Goal: Transaction & Acquisition: Book appointment/travel/reservation

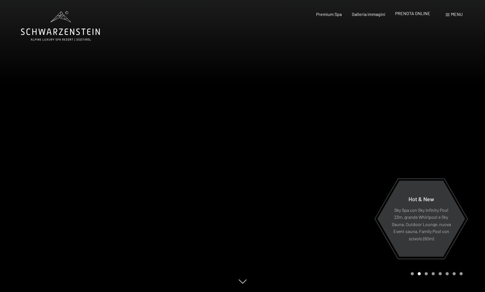
click at [413, 15] on span "PRENOTA ONLINE" at bounding box center [412, 13] width 35 height 5
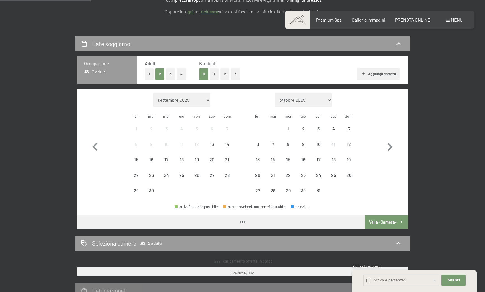
scroll to position [103, 0]
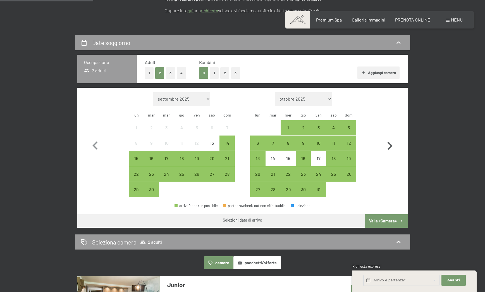
click at [391, 147] on icon "button" at bounding box center [390, 146] width 5 height 8
select select "[DATE]"
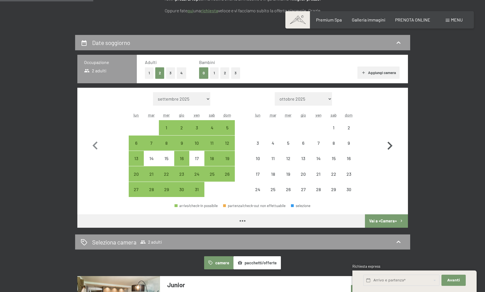
click at [391, 147] on icon "button" at bounding box center [390, 146] width 5 height 8
select select "2025-11-01"
select select "2025-12-01"
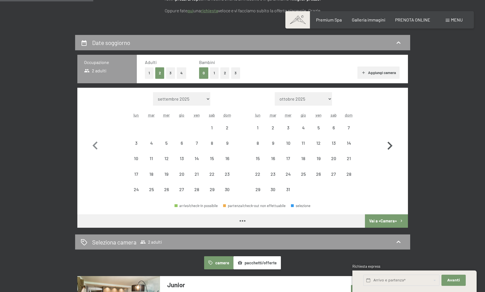
click at [391, 147] on icon "button" at bounding box center [390, 146] width 5 height 8
select select "2025-12-01"
select select "2026-01-01"
select select "2025-12-01"
select select "2026-01-01"
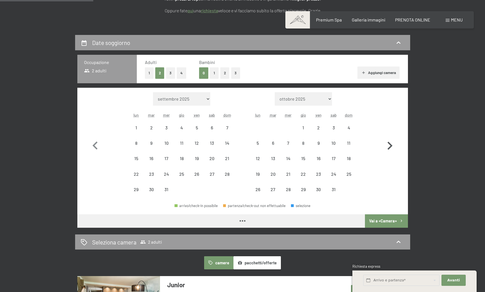
click at [391, 147] on icon "button" at bounding box center [390, 146] width 5 height 8
select select "2026-01-01"
select select "2026-02-01"
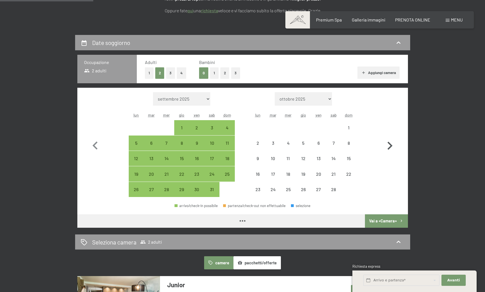
select select "2026-01-01"
select select "2026-02-01"
select select "2026-01-01"
select select "2026-02-01"
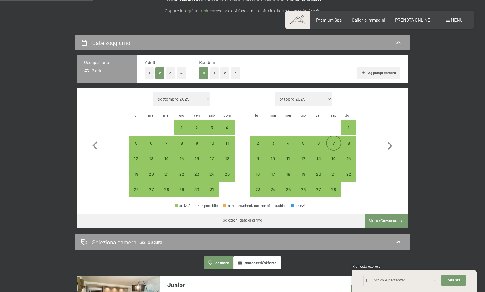
click at [330, 141] on div "7" at bounding box center [334, 148] width 14 height 14
select select "2026-01-01"
select select "2026-02-01"
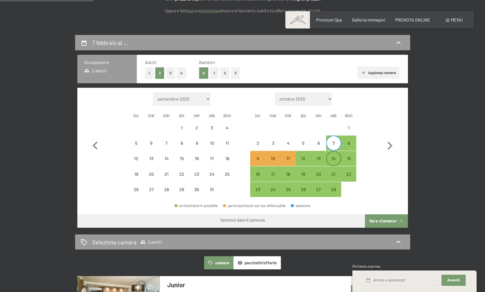
click at [331, 160] on div "14" at bounding box center [334, 163] width 14 height 14
select select "[DATE]"
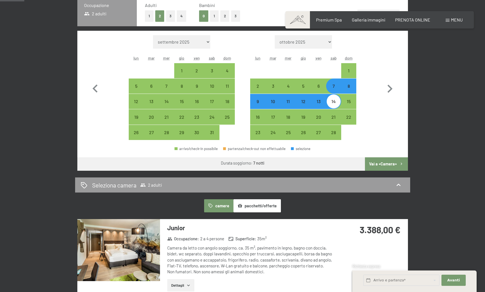
scroll to position [160, 0]
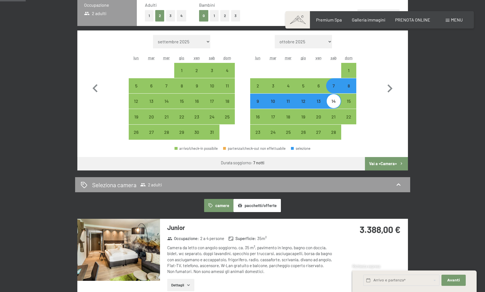
click at [390, 164] on button "Vai a «Camera»" at bounding box center [386, 163] width 43 height 13
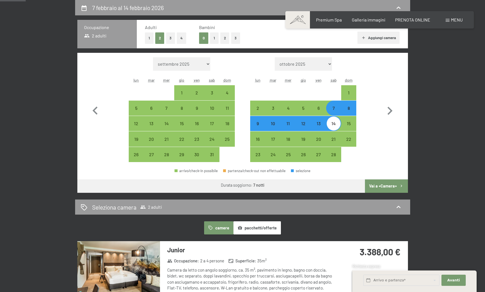
select select "[DATE]"
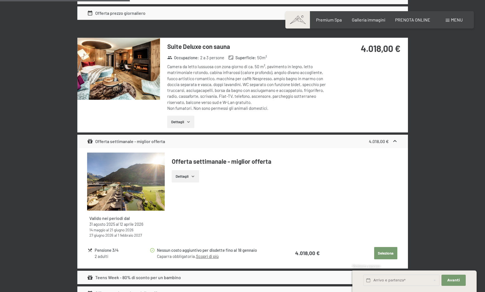
scroll to position [763, 0]
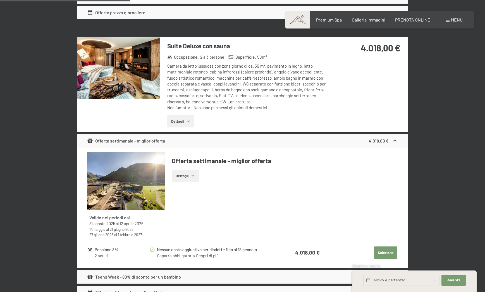
click at [179, 121] on button "Dettagli" at bounding box center [180, 121] width 27 height 12
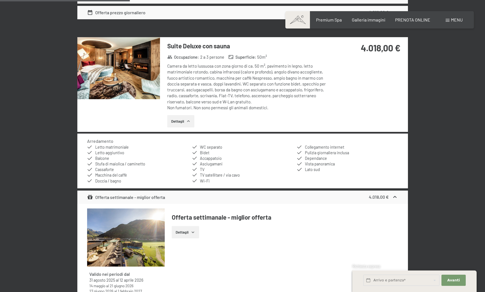
click at [179, 121] on button "Dettagli" at bounding box center [180, 121] width 27 height 12
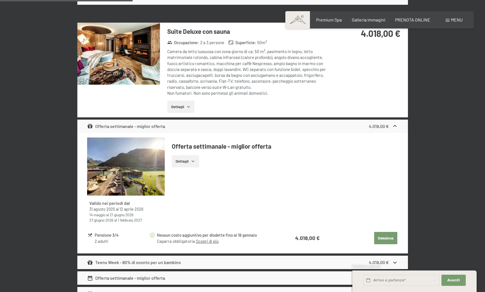
scroll to position [779, 0]
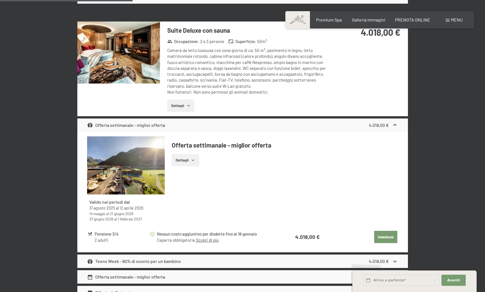
click at [389, 236] on button "Seleziona" at bounding box center [385, 237] width 23 height 12
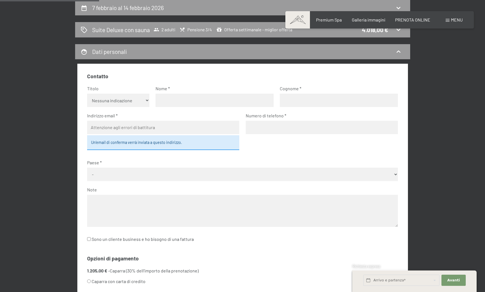
scroll to position [0, 0]
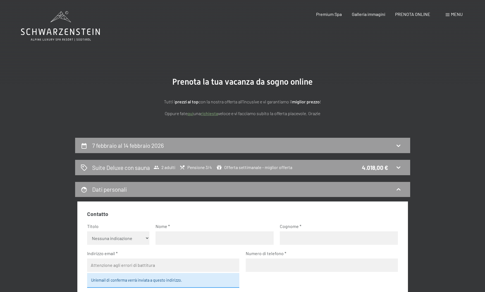
click at [392, 169] on div "Suite Deluxe con sauna 2 adulti Pensione 3/4 Offerta settimanale - miglior offe…" at bounding box center [243, 167] width 324 height 8
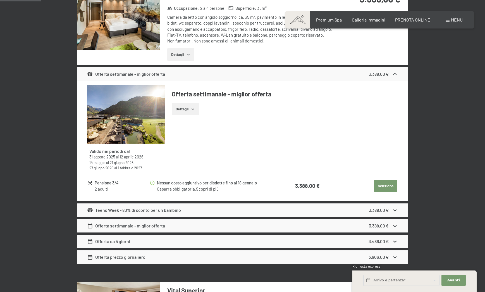
scroll to position [244, 0]
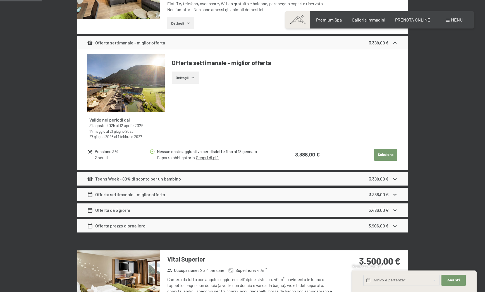
click at [389, 181] on div "3.388,00 €" at bounding box center [383, 178] width 29 height 7
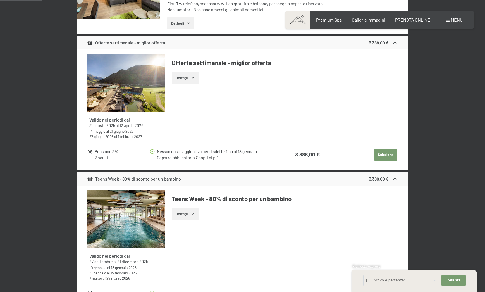
click at [389, 181] on div "3.388,00 €" at bounding box center [383, 178] width 29 height 7
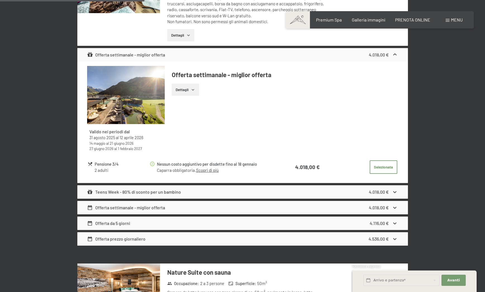
scroll to position [849, 0]
click at [399, 192] on div "Teens Week - 80% di sconto per un bambino 4.018,00 €" at bounding box center [242, 191] width 331 height 13
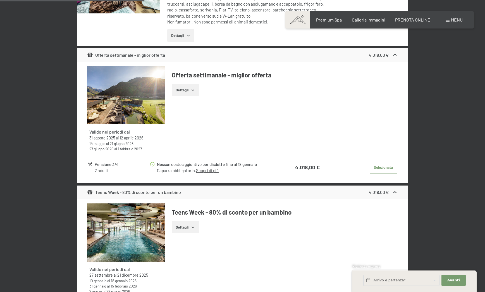
click at [399, 192] on div "Teens Week - 80% di sconto per un bambino 4.018,00 €" at bounding box center [242, 191] width 331 height 13
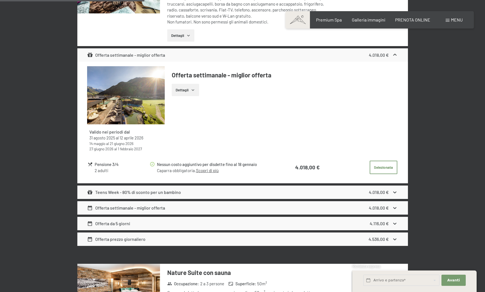
click at [399, 192] on div "Teens Week - 80% di sconto per un bambino 4.018,00 €" at bounding box center [242, 191] width 331 height 13
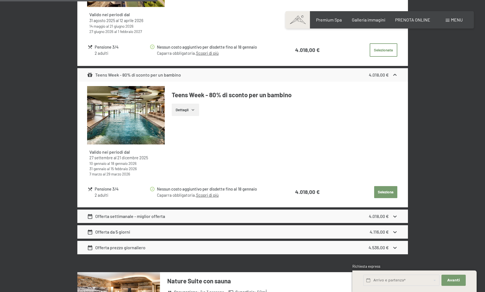
scroll to position [966, 0]
click at [192, 106] on button "Dettagli" at bounding box center [185, 109] width 27 height 12
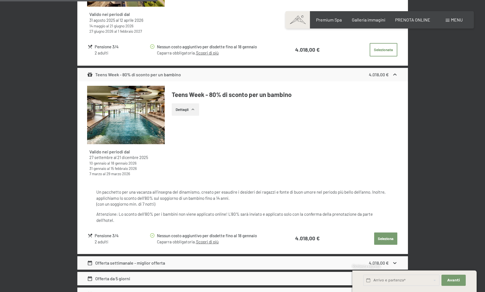
click at [192, 109] on icon "button" at bounding box center [193, 109] width 4 height 4
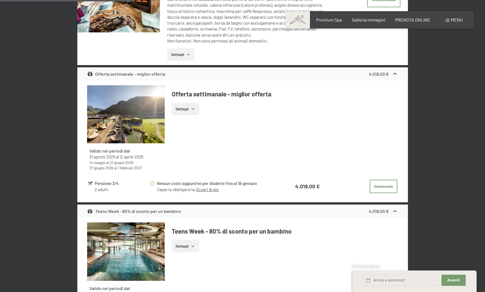
scroll to position [830, 0]
click at [379, 187] on button "Selezionata" at bounding box center [384, 185] width 28 height 13
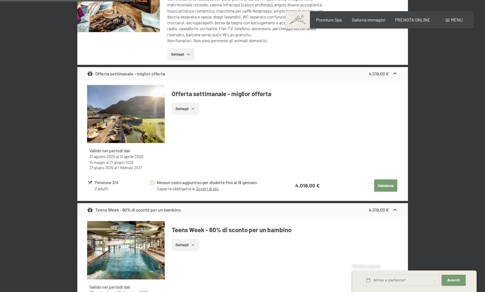
click at [383, 182] on button "Seleziona" at bounding box center [385, 185] width 23 height 12
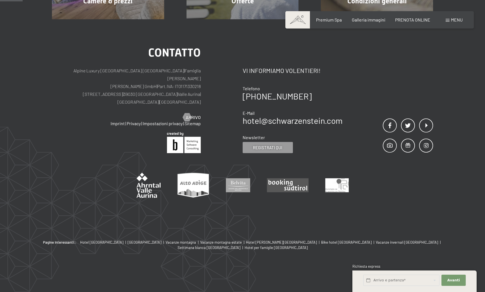
scroll to position [138, 0]
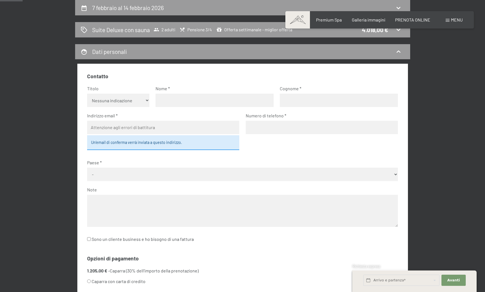
click at [197, 101] on input "text" at bounding box center [215, 100] width 118 height 13
type input "Tommaso"
type input "Rossi"
click at [125, 101] on select "Nessuna indicazione Sig.ra Sig." at bounding box center [118, 100] width 62 height 13
select select "m"
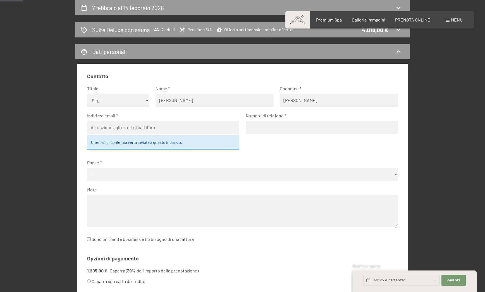
click at [87, 94] on select "Nessuna indicazione Sig.ra Sig." at bounding box center [118, 100] width 62 height 13
click at [138, 129] on input "email" at bounding box center [163, 127] width 152 height 13
type input "tommyrossi"
type input "o"
type input "wclaudia@inwind.it"
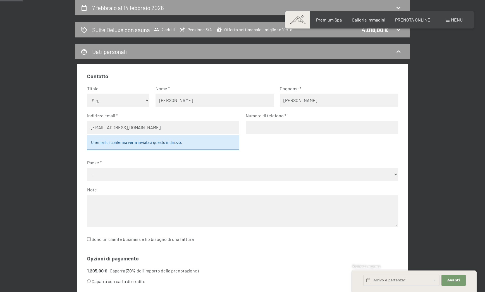
click at [303, 128] on input "tel" at bounding box center [322, 127] width 152 height 13
type input "3476452861"
click at [161, 177] on select "- Germania Austria Svizzera Italia Paesi Bassi Belgio Regno Unito Rep. Ceca Pol…" at bounding box center [242, 174] width 311 height 13
select select "ITA"
click at [87, 168] on select "- Germania Austria Svizzera Italia Paesi Bassi Belgio Regno Unito Rep. Ceca Pol…" at bounding box center [242, 174] width 311 height 13
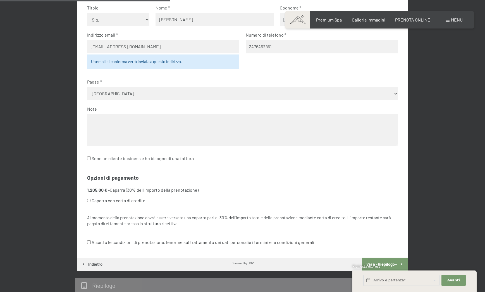
scroll to position [219, 0]
click at [133, 191] on li "1.205,00 € - Caparra (30% dell’importo della prenotazione) Caparra con carta di…" at bounding box center [242, 195] width 311 height 19
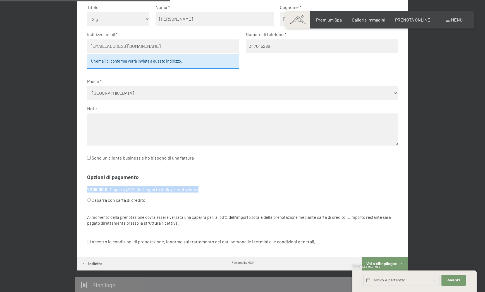
click at [133, 191] on li "1.205,00 € - Caparra (30% dell’importo della prenotazione) Caparra con carta di…" at bounding box center [242, 195] width 311 height 19
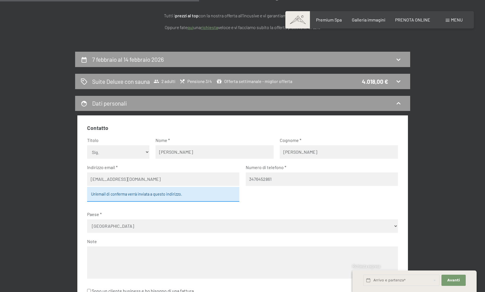
scroll to position [0, 0]
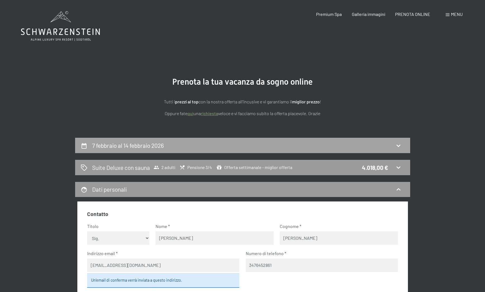
click at [136, 148] on h2 "7 febbraio al 14 febbraio 2026" at bounding box center [128, 145] width 72 height 7
select select "[DATE]"
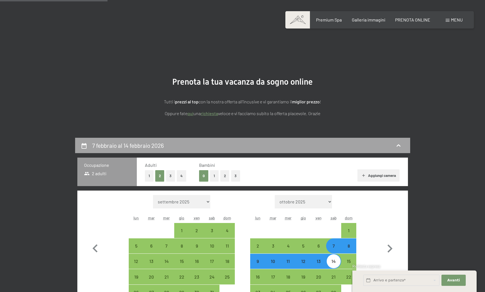
scroll to position [138, 0]
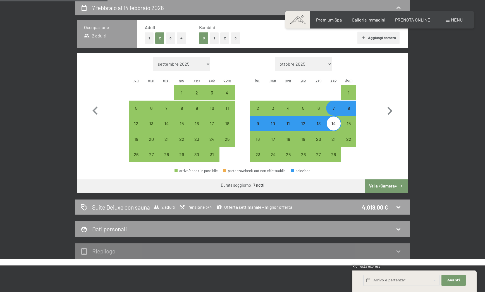
click at [130, 206] on h2 "Suite Deluxe con sauna" at bounding box center [121, 207] width 58 height 8
select select "[DATE]"
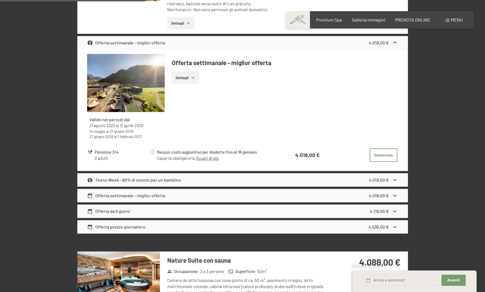
scroll to position [861, 0]
click at [202, 159] on span "Consenso marketing*" at bounding box center [210, 162] width 42 height 6
click at [186, 159] on input "Consenso marketing*" at bounding box center [184, 162] width 6 height 6
click at [210, 159] on span "Consenso marketing*" at bounding box center [210, 162] width 42 height 6
click at [186, 159] on input "Consenso marketing*" at bounding box center [184, 162] width 6 height 6
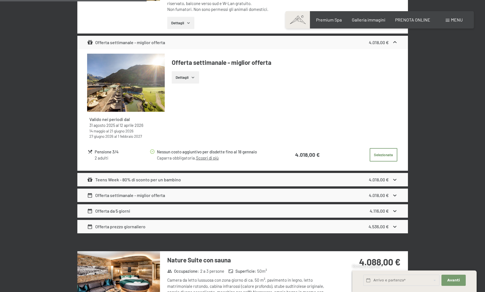
checkbox input "false"
click at [211, 157] on link "Scopri di più" at bounding box center [207, 157] width 23 height 5
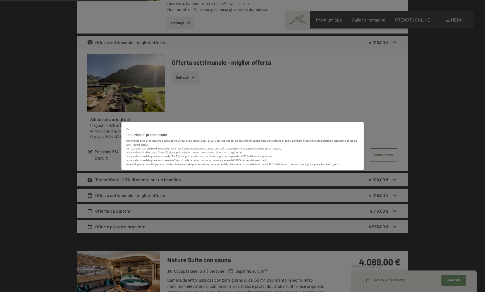
click at [383, 116] on div "Condizioni di prenotazione Al momento della prenotazione dovrà essere versata u…" at bounding box center [242, 146] width 485 height 292
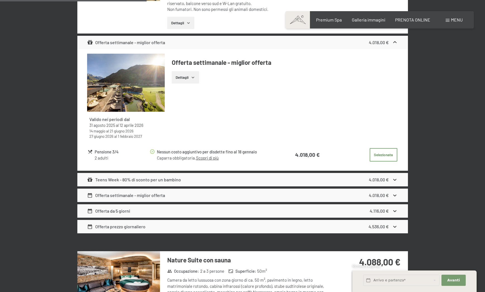
click at [157, 195] on div "Offerta settimanale - miglior offerta" at bounding box center [126, 195] width 78 height 7
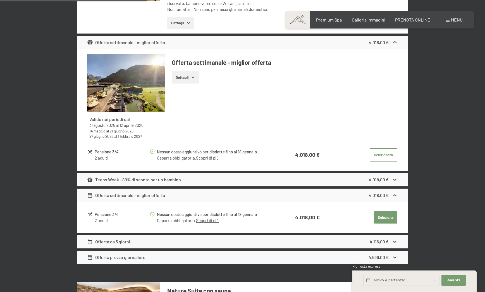
click at [211, 221] on link "Scopri di più" at bounding box center [207, 220] width 23 height 5
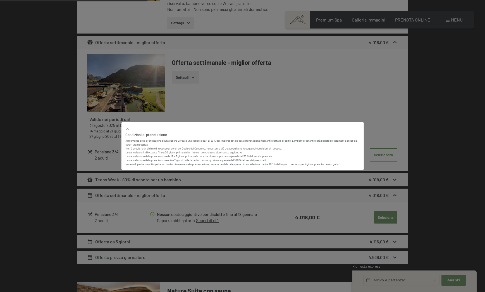
click at [237, 201] on div "Condizioni di prenotazione Al momento della prenotazione dovrà essere versata u…" at bounding box center [242, 146] width 485 height 292
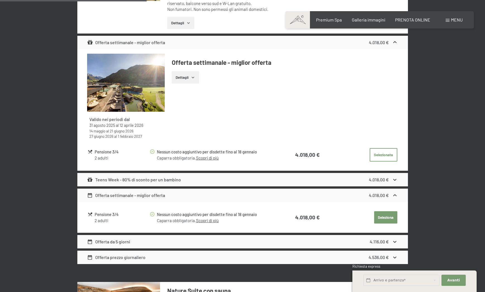
click at [159, 178] on div "Teens Week - 80% di sconto per un bambino" at bounding box center [134, 179] width 94 height 7
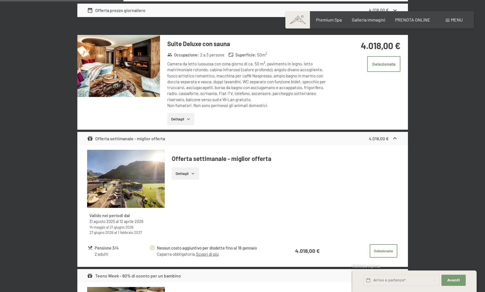
scroll to position [766, 0]
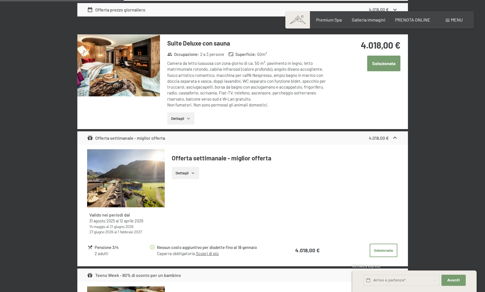
click at [384, 65] on button "Selezionata" at bounding box center [383, 63] width 33 height 15
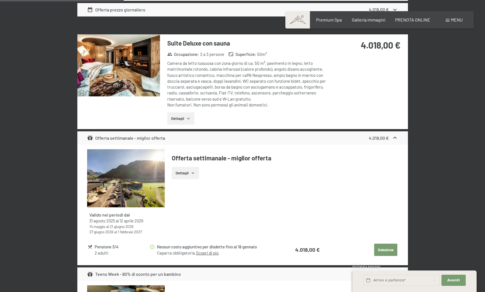
click at [386, 249] on button "Seleziona" at bounding box center [385, 250] width 23 height 12
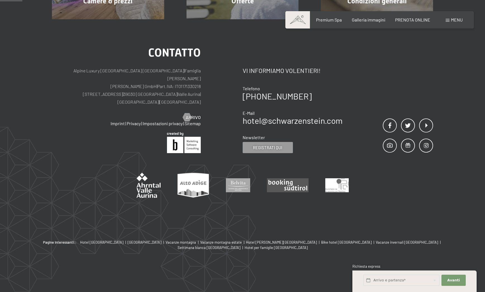
scroll to position [138, 0]
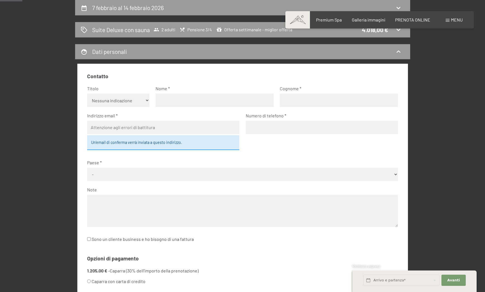
click at [182, 102] on input "text" at bounding box center [215, 100] width 118 height 13
type input "Tommaso"
type input "Rossi"
type input "info@magazzinirossi.it"
type input "0637514755"
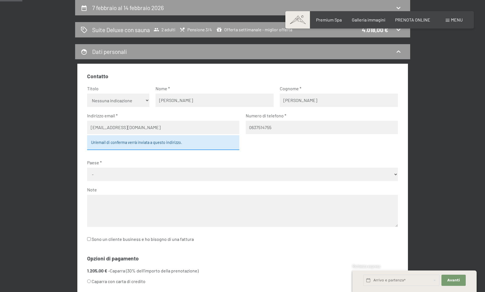
select select "ITA"
click at [113, 96] on select "Nessuna indicazione Sig.ra Sig." at bounding box center [118, 100] width 62 height 13
select select "m"
click at [87, 94] on select "Nessuna indicazione Sig.ra Sig." at bounding box center [118, 100] width 62 height 13
click at [126, 128] on input "info@magazzinirossi.it" at bounding box center [163, 127] width 152 height 13
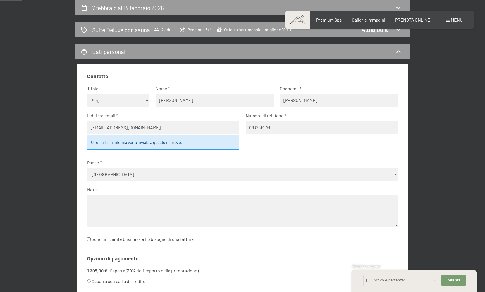
click at [125, 128] on input "info@magazzinirossi.it" at bounding box center [163, 127] width 152 height 13
type input "wclaudia@inwind.it"
type input "3476452861"
click at [134, 162] on label "Paese" at bounding box center [240, 162] width 306 height 6
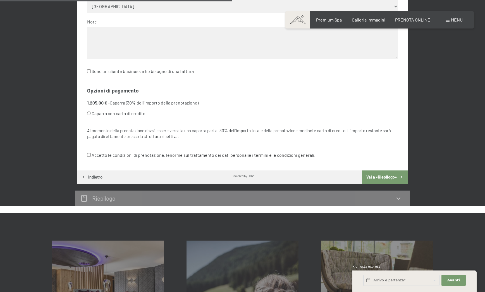
scroll to position [305, 0]
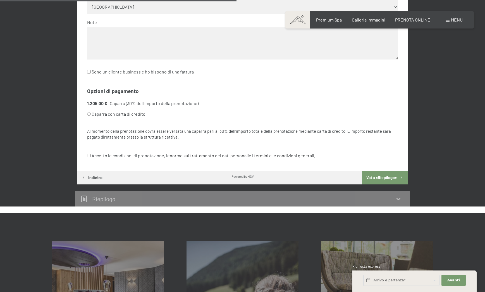
click at [88, 114] on input "Caparra con carta di credito" at bounding box center [89, 114] width 4 height 4
radio input "true"
click at [88, 114] on input "Caparra con carta di credito" at bounding box center [89, 114] width 4 height 4
click at [87, 154] on input "Accetto le condizioni di prenotazione, le norme sul trattamento dei dati person…" at bounding box center [89, 156] width 4 height 4
checkbox input "true"
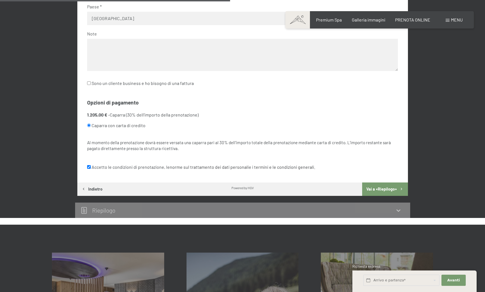
scroll to position [292, 0]
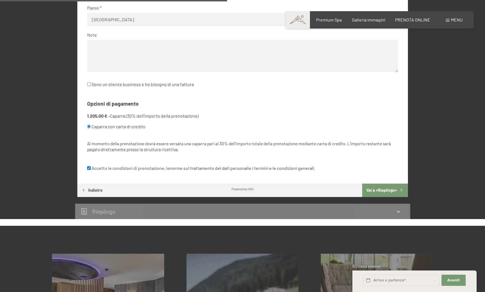
click at [377, 190] on button "Vai a «Riepilogo»" at bounding box center [385, 189] width 46 height 13
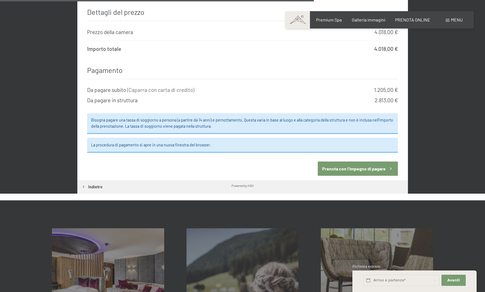
scroll to position [574, 0]
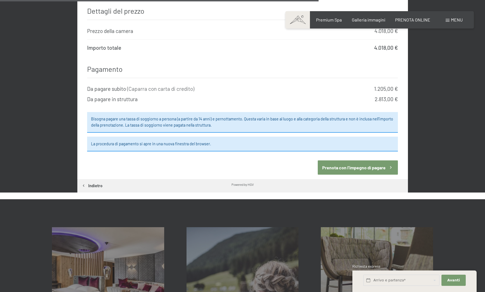
click at [358, 162] on button "Prenota con l’impegno di pagare" at bounding box center [358, 167] width 80 height 14
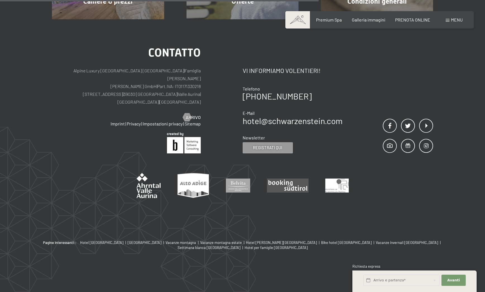
scroll to position [138, 0]
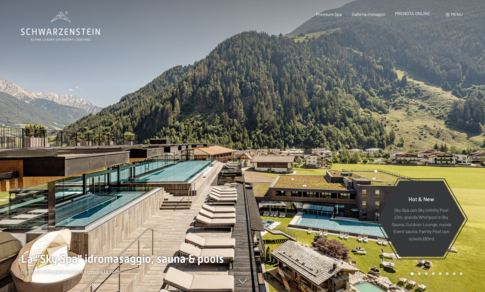
click at [406, 15] on span "PRENOTA ONLINE" at bounding box center [412, 13] width 35 height 5
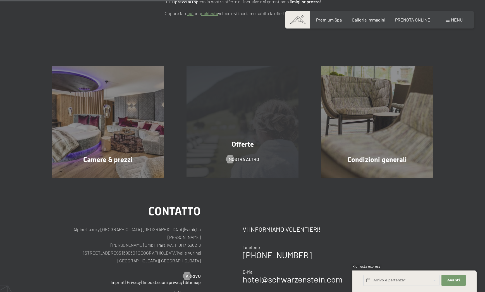
scroll to position [100, 0]
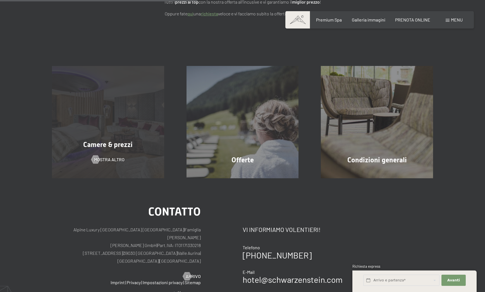
click at [94, 135] on div "Camere & prezzi mostra altro" at bounding box center [108, 122] width 135 height 112
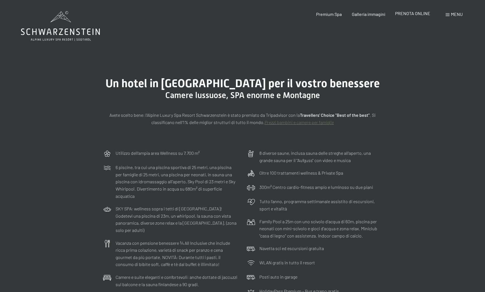
click at [402, 16] on div "PRENOTA ONLINE" at bounding box center [412, 13] width 35 height 6
click at [409, 13] on span "PRENOTA ONLINE" at bounding box center [412, 13] width 35 height 5
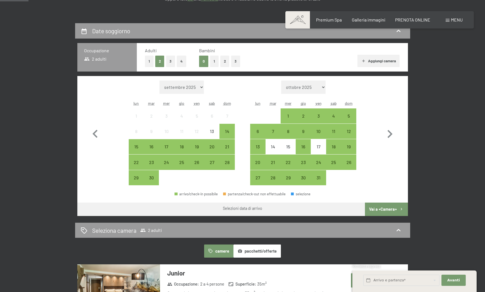
scroll to position [116, 0]
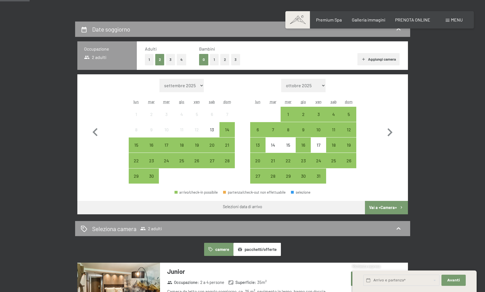
click at [215, 58] on button "1" at bounding box center [214, 59] width 9 height 11
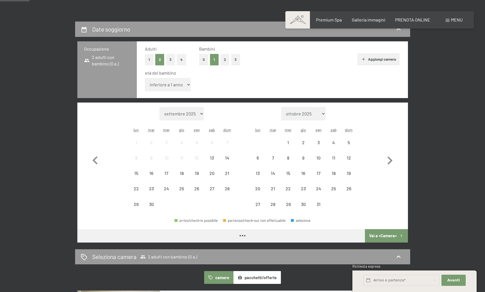
click at [176, 87] on select "inferiore a 1 anno 1 anno 2 anni 3 anni 4 anni 5 anni 6 anni 7 anni 8 anni 9 an…" at bounding box center [168, 84] width 46 height 13
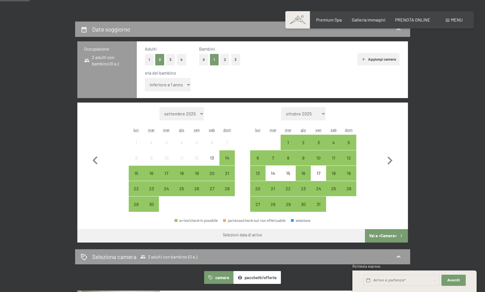
select select "11"
click at [145, 78] on select "inferiore a 1 anno 1 anno 2 anni 3 anni 4 anni 5 anni 6 anni 7 anni 8 anni 9 an…" at bounding box center [168, 84] width 46 height 13
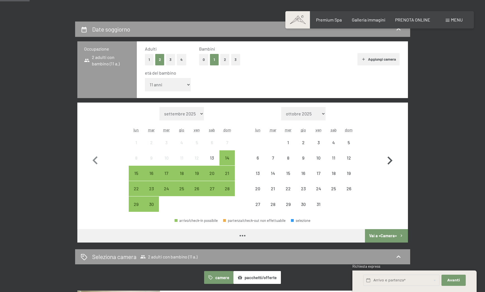
click at [392, 161] on icon "button" at bounding box center [390, 160] width 16 height 16
select select "[DATE]"
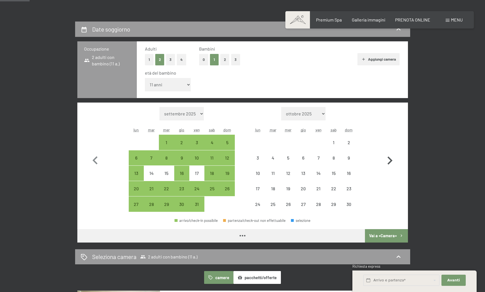
click at [392, 161] on icon "button" at bounding box center [390, 160] width 16 height 16
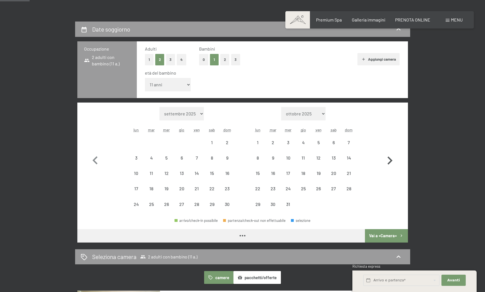
click at [392, 161] on icon "button" at bounding box center [390, 160] width 16 height 16
select select "[DATE]"
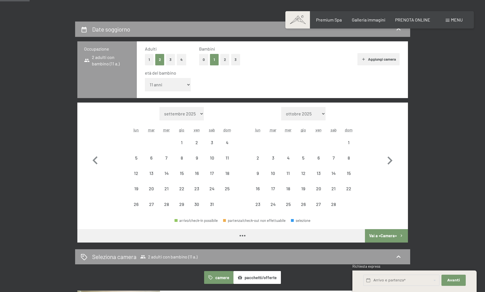
select select "[DATE]"
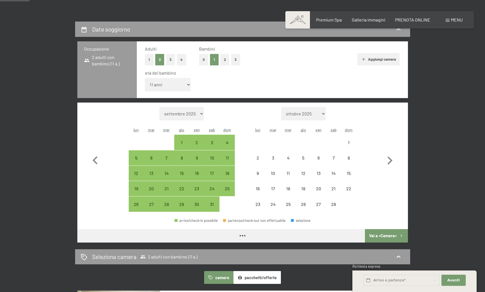
select select "[DATE]"
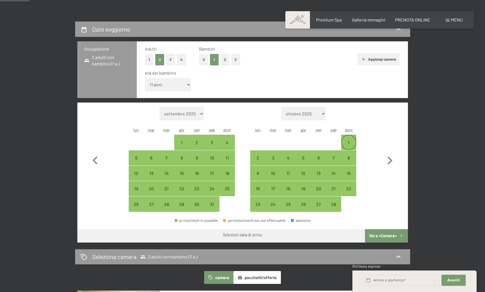
click at [348, 145] on div "1" at bounding box center [349, 147] width 14 height 14
select select "[DATE]"
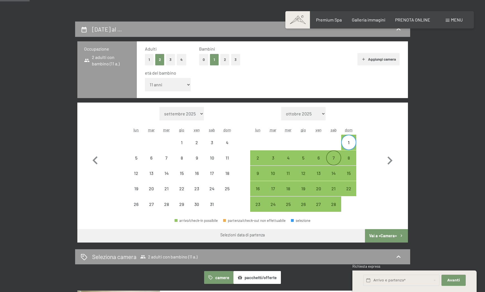
click at [328, 158] on div "7" at bounding box center [334, 163] width 14 height 14
select select "[DATE]"
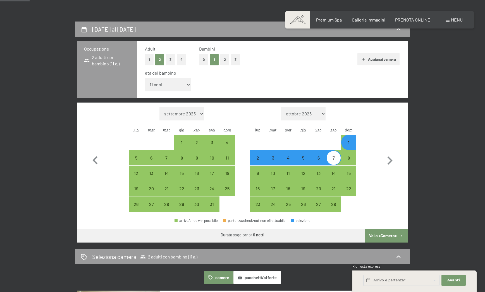
click at [328, 158] on div "7" at bounding box center [334, 163] width 14 height 14
select select "[DATE]"
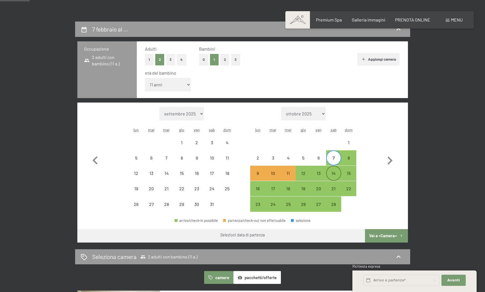
click at [333, 173] on div "14" at bounding box center [334, 178] width 14 height 14
select select "[DATE]"
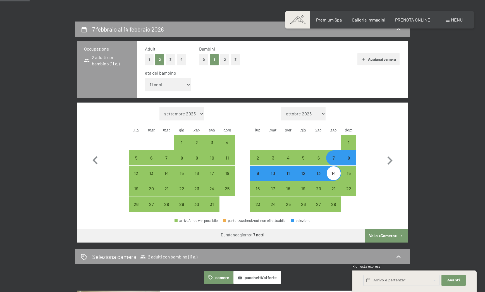
click at [388, 237] on button "Vai a «Camera»" at bounding box center [386, 235] width 43 height 13
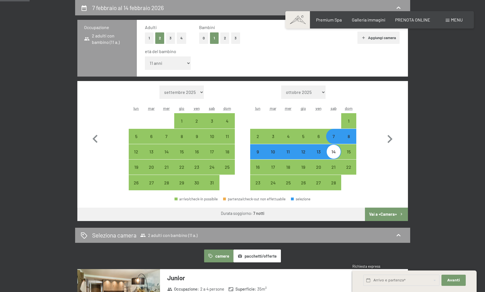
select select "[DATE]"
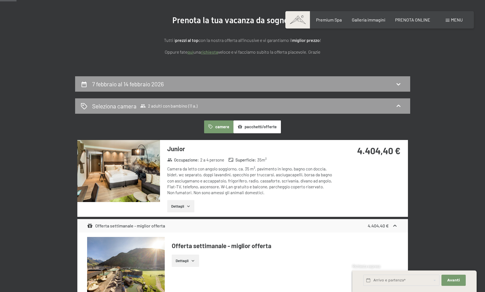
scroll to position [0, 0]
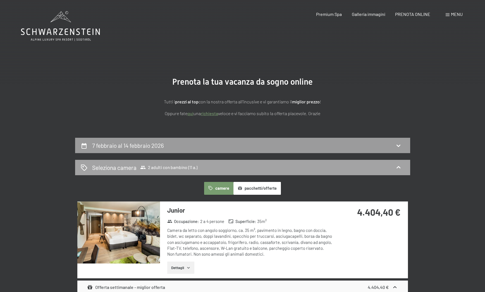
click at [175, 168] on span "2 adulti con bambino (11 a.)" at bounding box center [168, 167] width 57 height 6
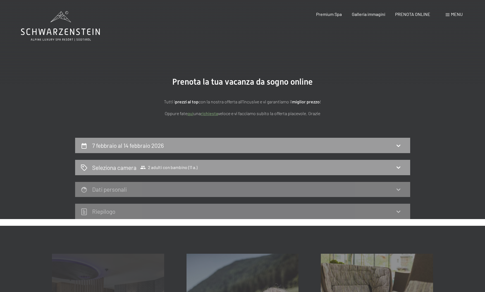
click at [171, 142] on div "7 febbraio al 14 febbraio 2026" at bounding box center [243, 145] width 324 height 8
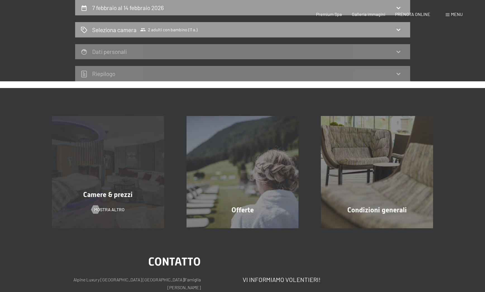
select select "11"
select select "[DATE]"
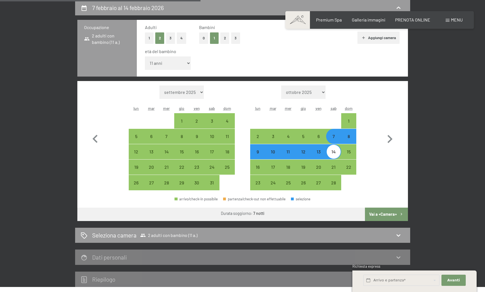
click at [179, 61] on select "inferiore a 1 anno 1 anno 2 anni 3 anni 4 anni 5 anni 6 anni 7 anni 8 anni 9 an…" at bounding box center [168, 62] width 46 height 13
select select "5"
click at [145, 56] on select "inferiore a 1 anno 1 anno 2 anni 3 anni 4 anni 5 anni 6 anni 7 anni 8 anni 9 an…" at bounding box center [168, 62] width 46 height 13
select select "[DATE]"
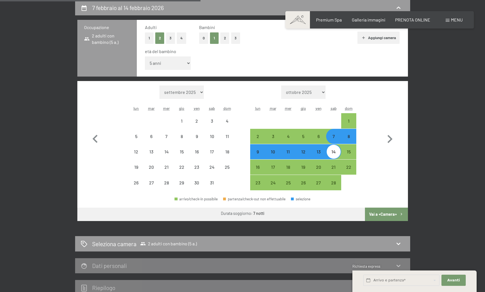
select select "[DATE]"
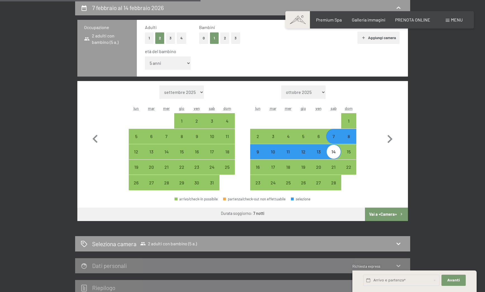
click at [388, 214] on button "Vai a «Camera»" at bounding box center [386, 213] width 43 height 13
select select "[DATE]"
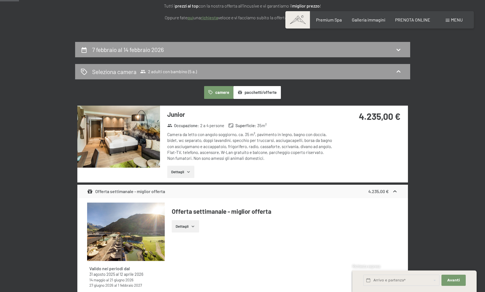
scroll to position [125, 0]
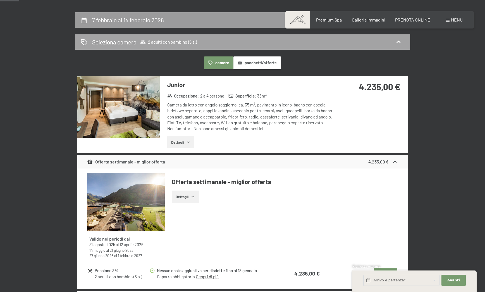
click at [162, 35] on div "Seleziona camera 2 adulti con bambino (5 a.)" at bounding box center [242, 41] width 335 height 15
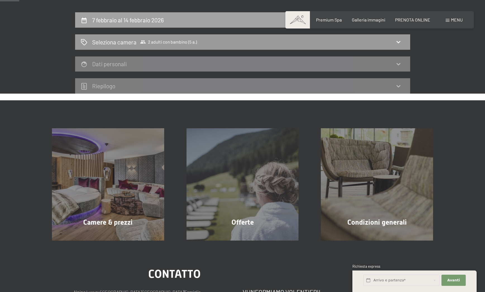
click at [166, 22] on div "7 febbraio al 14 febbraio 2026" at bounding box center [129, 20] width 74 height 8
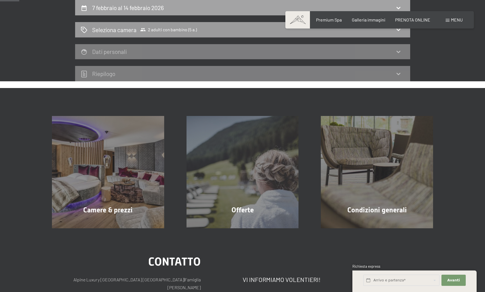
select select "5"
select select "[DATE]"
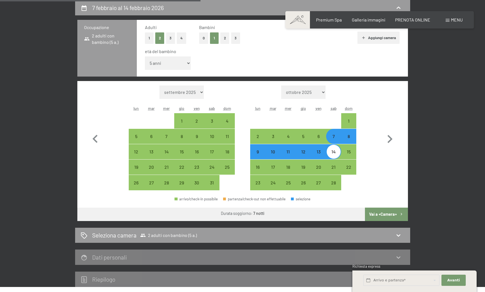
click at [160, 61] on select "inferiore a 1 anno 1 anno 2 anni 3 anni 4 anni 5 anni 6 anni 7 anni 8 anni 9 an…" at bounding box center [168, 62] width 46 height 13
select select "1"
click at [145, 56] on select "inferiore a 1 anno 1 anno 2 anni 3 anni 4 anni 5 anni 6 anni 7 anni 8 anni 9 an…" at bounding box center [168, 62] width 46 height 13
select select "[DATE]"
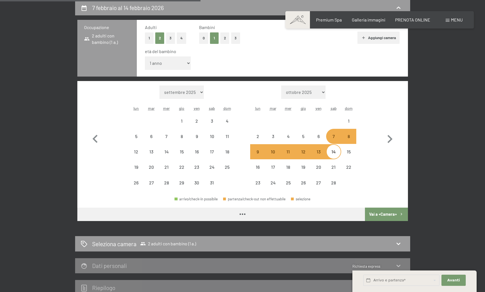
click at [390, 217] on button "Vai a «Camera»" at bounding box center [386, 213] width 43 height 13
select select "[DATE]"
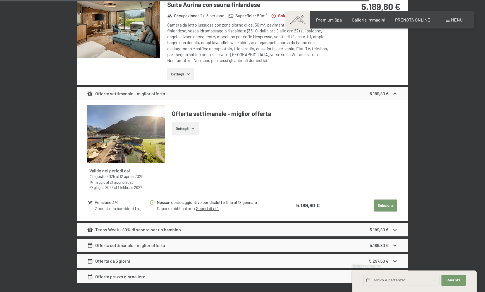
scroll to position [2404, 0]
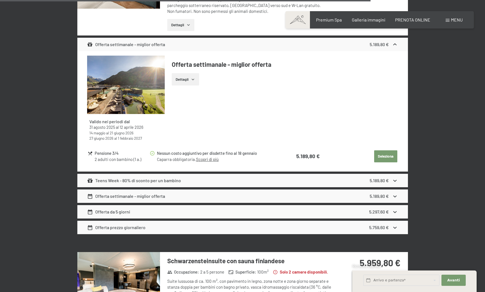
click at [370, 178] on strong "5.189,80 €" at bounding box center [379, 180] width 19 height 5
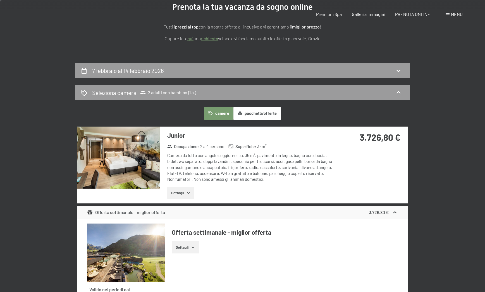
scroll to position [0, 0]
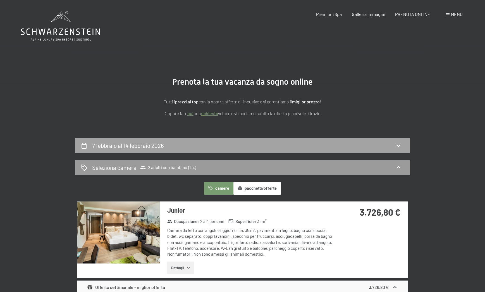
click at [175, 147] on div "7 febbraio al 14 febbraio 2026" at bounding box center [243, 145] width 324 height 8
select select "1"
select select "[DATE]"
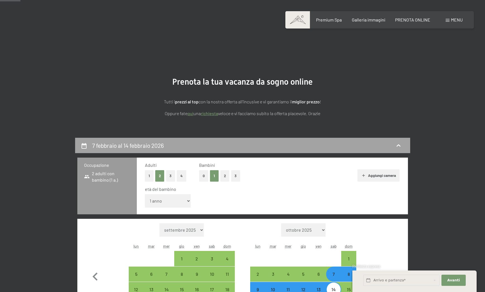
scroll to position [138, 0]
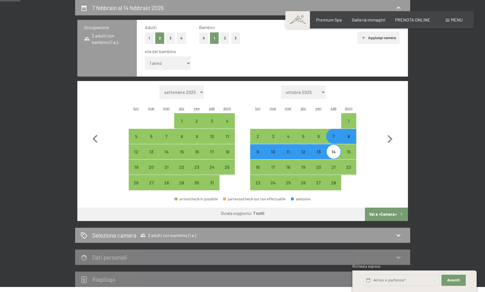
click at [170, 65] on select "inferiore a 1 anno 1 anno 2 anni 3 anni 4 anni 5 anni 6 anni 7 anni 8 anni 9 an…" at bounding box center [168, 62] width 46 height 13
select select "11"
click at [145, 56] on select "inferiore a 1 anno 1 anno 2 anni 3 anni 4 anni 5 anni 6 anni 7 anni 8 anni 9 an…" at bounding box center [168, 62] width 46 height 13
select select "[DATE]"
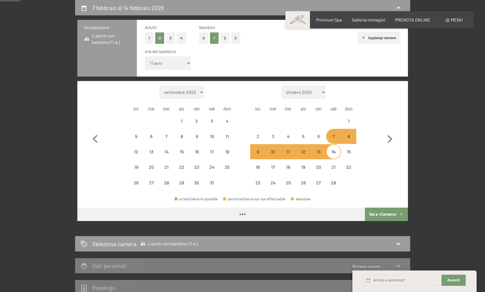
click at [385, 216] on button "Vai a «Camera»" at bounding box center [386, 213] width 43 height 13
select select "[DATE]"
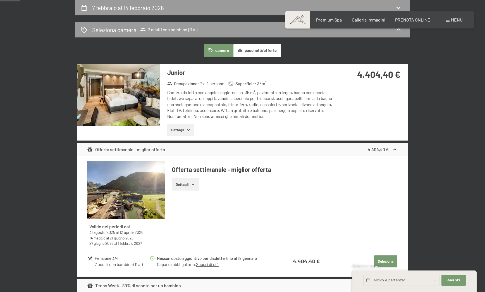
select select "[DATE]"
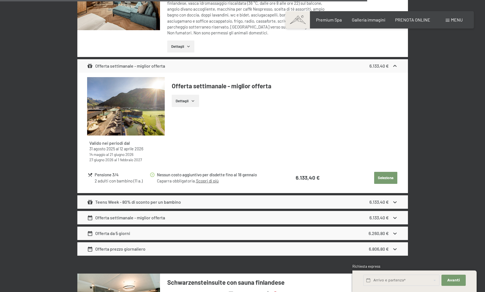
scroll to position [2383, 0]
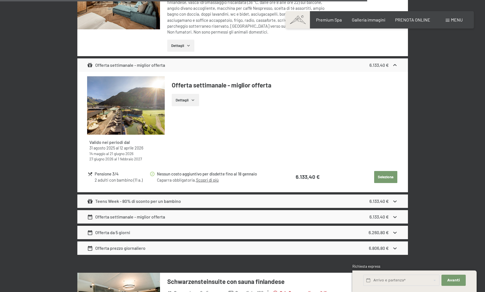
click at [366, 194] on div "Teens Week - 80% di sconto per un bambino 6.133,40 €" at bounding box center [242, 200] width 331 height 13
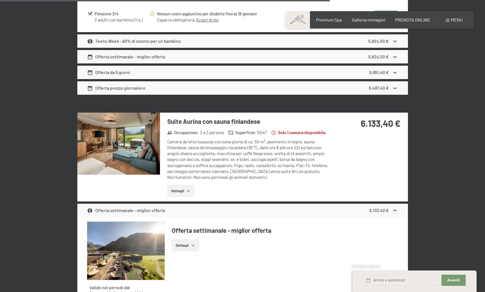
scroll to position [2220, 0]
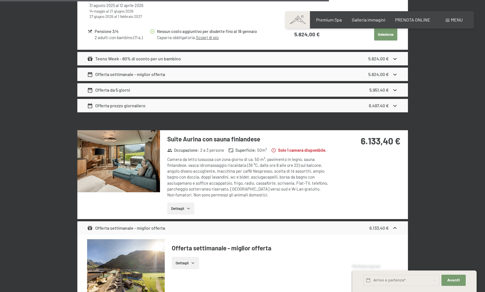
click at [184, 202] on button "Dettagli" at bounding box center [180, 208] width 27 height 12
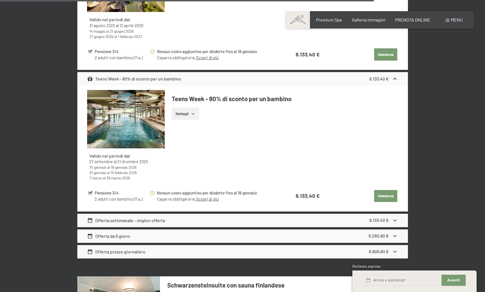
scroll to position [2583, 0]
click at [386, 190] on button "Seleziona" at bounding box center [385, 196] width 23 height 12
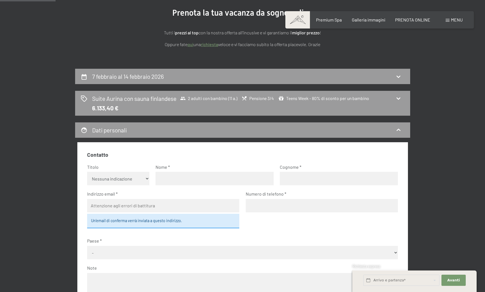
scroll to position [68, 0]
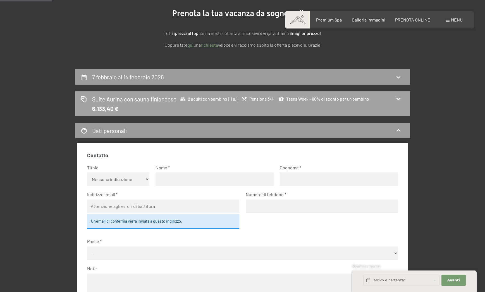
click at [349, 99] on span "Teens Week - 80% di sconto per un bambino" at bounding box center [323, 99] width 91 height 6
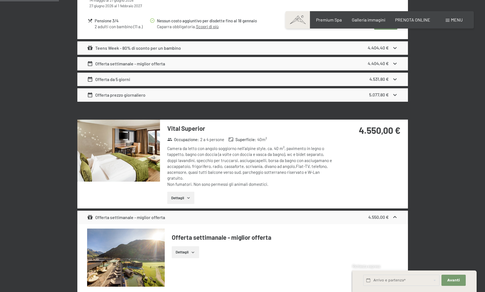
scroll to position [385, 0]
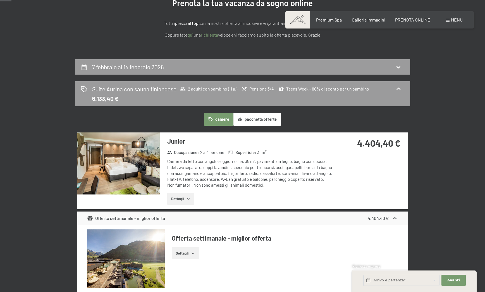
scroll to position [79, 0]
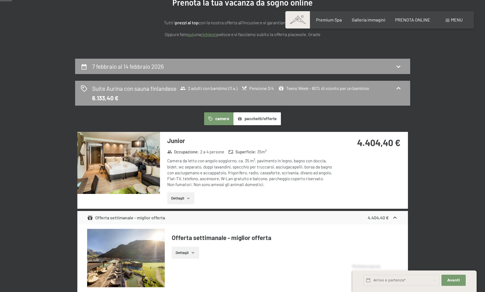
click at [268, 119] on button "pacchetti/offerte" at bounding box center [256, 118] width 47 height 13
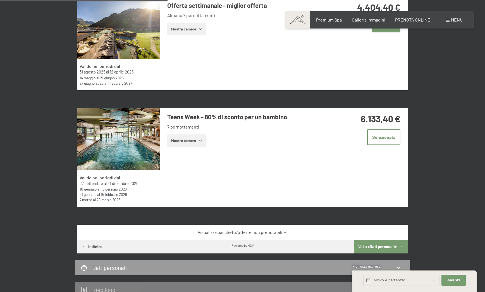
scroll to position [216, 0]
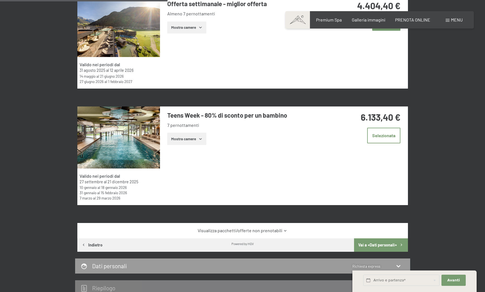
click at [189, 139] on button "Mostra camere" at bounding box center [186, 139] width 39 height 12
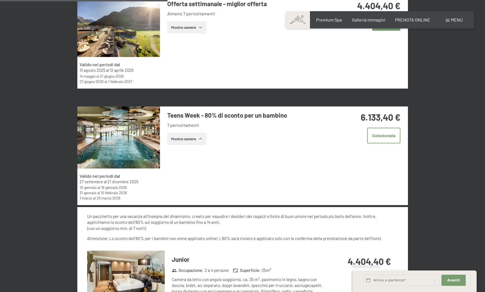
click at [190, 139] on button "Mostra camere" at bounding box center [186, 139] width 39 height 12
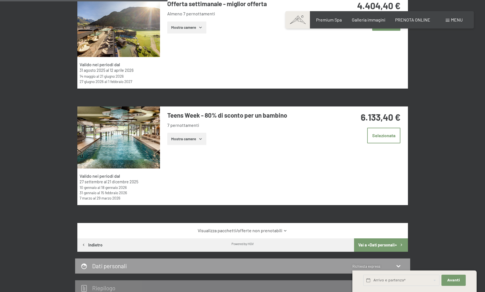
click at [190, 20] on div "Offerta settimanale - miglior offerta Almeno 7 pernottamenti Mostra camere" at bounding box center [247, 16] width 174 height 43
click at [191, 25] on button "Mostra camere" at bounding box center [186, 28] width 39 height 12
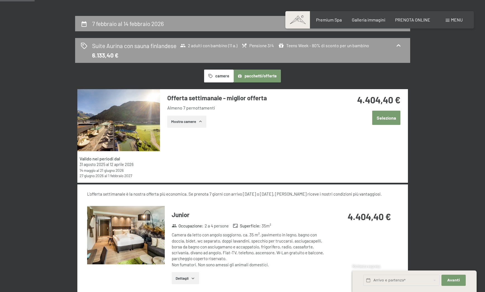
scroll to position [122, 0]
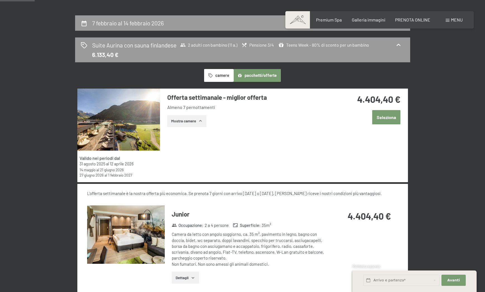
click at [218, 78] on button "camere" at bounding box center [218, 75] width 29 height 13
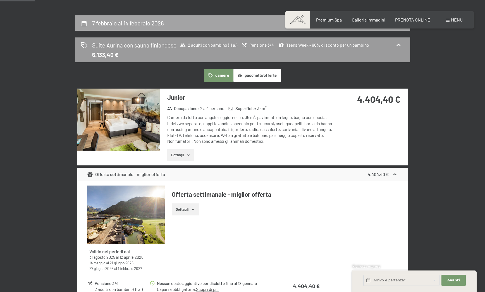
click at [149, 24] on h2 "7 febbraio al 14 febbraio 2026" at bounding box center [128, 23] width 72 height 7
select select "11"
select select "[DATE]"
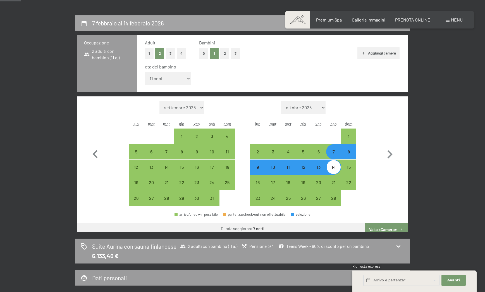
scroll to position [138, 0]
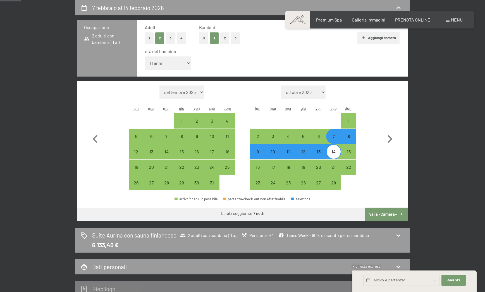
click at [175, 61] on select "inferiore a 1 anno 1 anno 2 anni 3 anni 4 anni 5 anni 6 anni 7 anni 8 anni 9 an…" at bounding box center [168, 62] width 46 height 13
click at [202, 35] on button "0" at bounding box center [203, 37] width 9 height 11
select select "[DATE]"
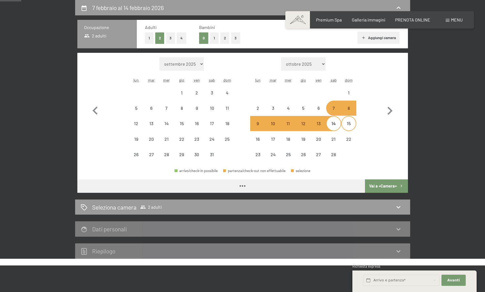
select select "[DATE]"
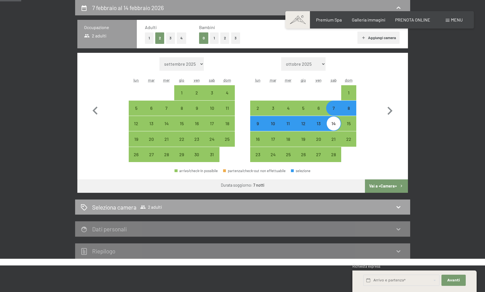
click at [266, 206] on div "Seleziona camera 2 adulti" at bounding box center [243, 207] width 324 height 8
select select "[DATE]"
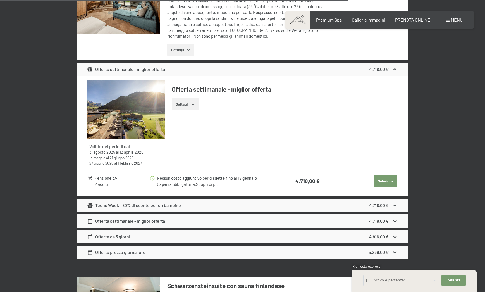
scroll to position [2080, 0]
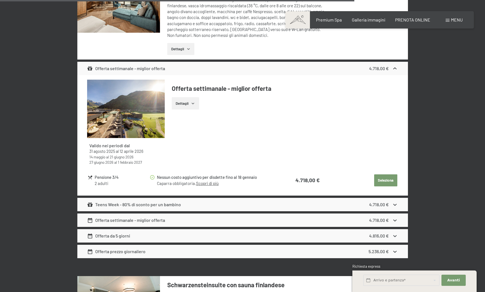
click at [223, 198] on div "Teens Week - 80% di sconto per un bambino 4.718,00 €" at bounding box center [242, 204] width 331 height 13
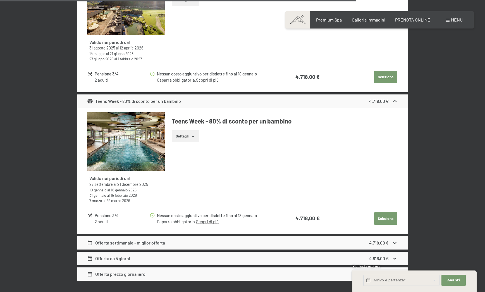
scroll to position [2185, 0]
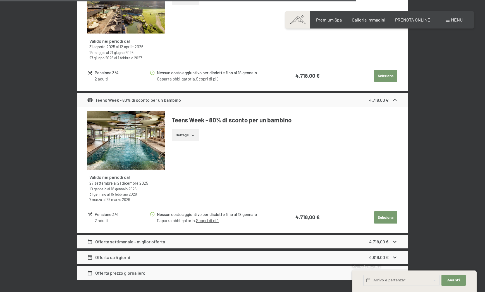
click at [390, 213] on button "Seleziona" at bounding box center [385, 217] width 23 height 12
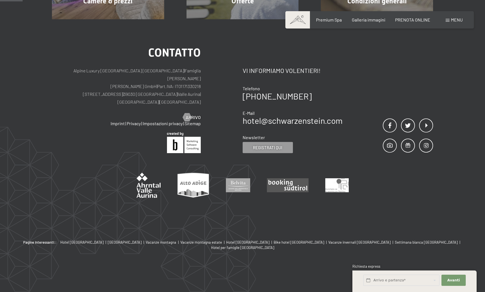
scroll to position [138, 0]
